Goal: Communication & Community: Connect with others

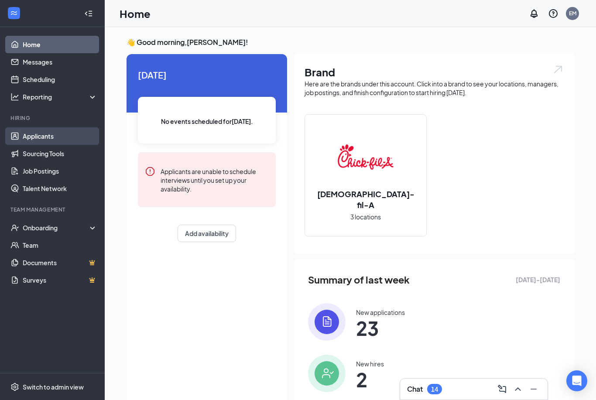
click at [58, 136] on link "Applicants" at bounding box center [60, 135] width 75 height 17
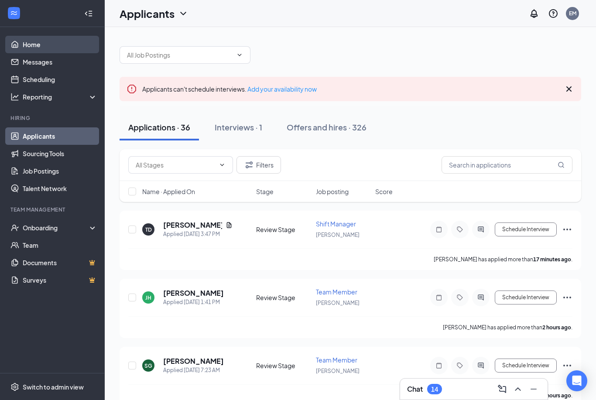
click at [55, 47] on link "Home" at bounding box center [60, 44] width 75 height 17
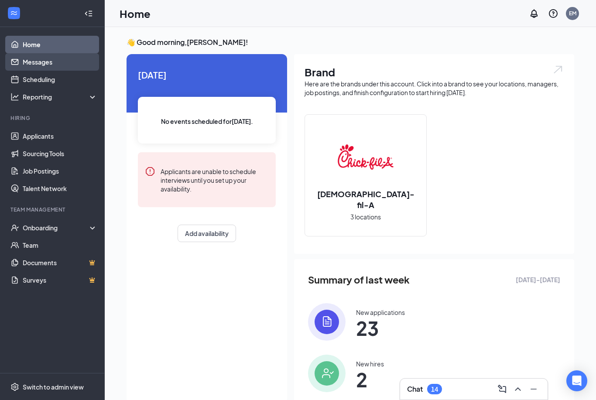
click at [23, 65] on link "Messages" at bounding box center [60, 61] width 75 height 17
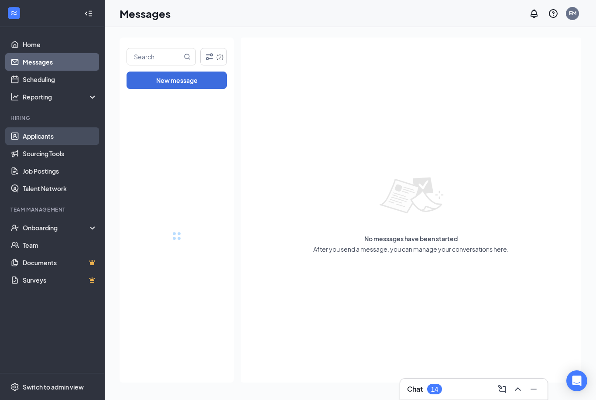
click at [71, 136] on link "Applicants" at bounding box center [60, 135] width 75 height 17
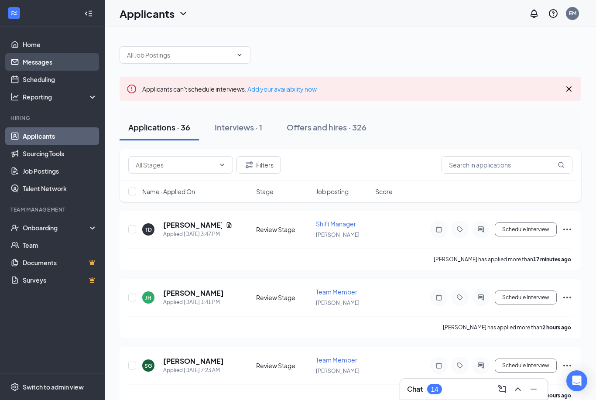
click at [75, 61] on link "Messages" at bounding box center [60, 61] width 75 height 17
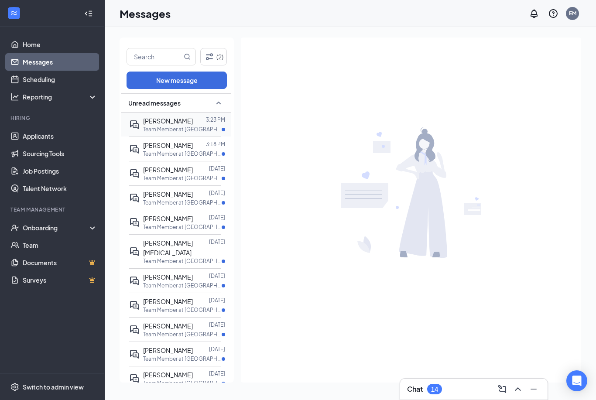
click at [192, 126] on p "Team Member at Hammond" at bounding box center [182, 129] width 79 height 7
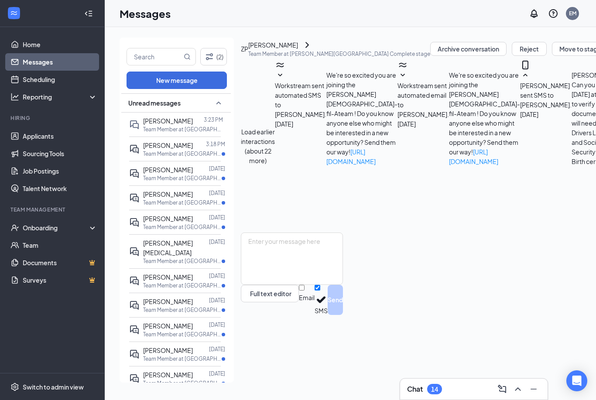
scroll to position [335, 0]
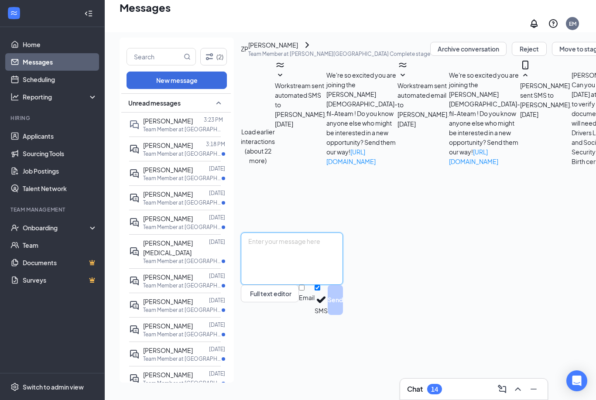
click at [343, 285] on textarea at bounding box center [292, 258] width 102 height 52
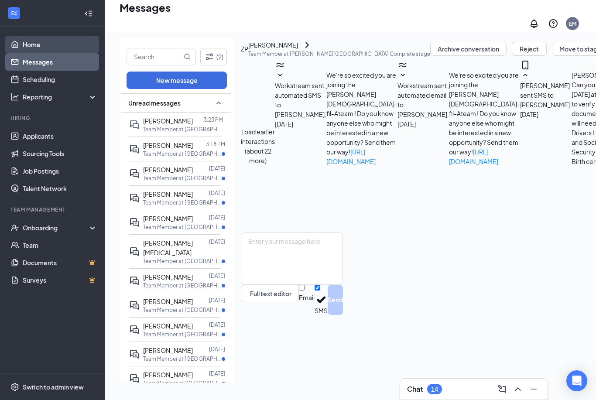
click at [46, 36] on link "Home" at bounding box center [60, 44] width 75 height 17
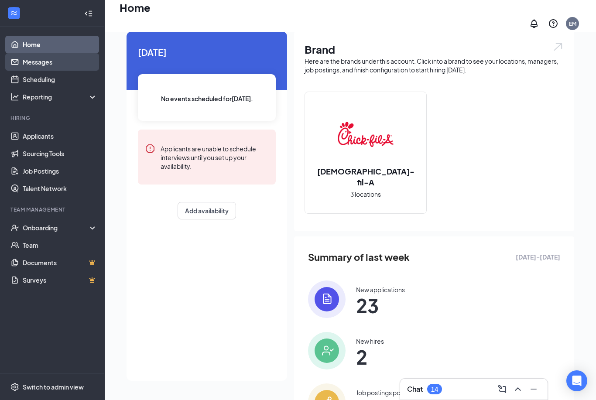
click at [50, 59] on link "Messages" at bounding box center [60, 61] width 75 height 17
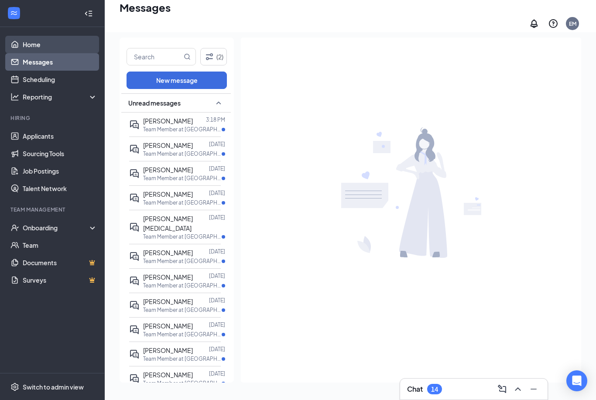
click at [48, 36] on link "Home" at bounding box center [60, 44] width 75 height 17
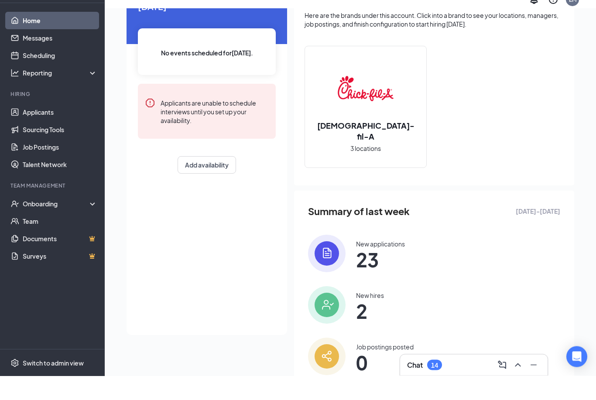
scroll to position [49, 0]
